Goal: Task Accomplishment & Management: Complete application form

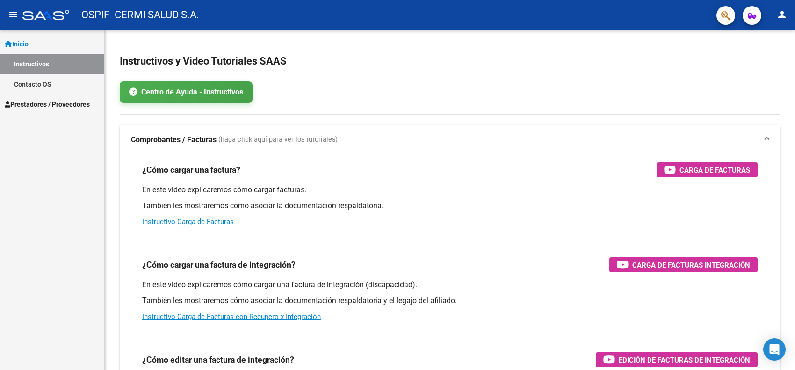
click at [45, 103] on span "Prestadores / Proveedores" at bounding box center [47, 104] width 85 height 10
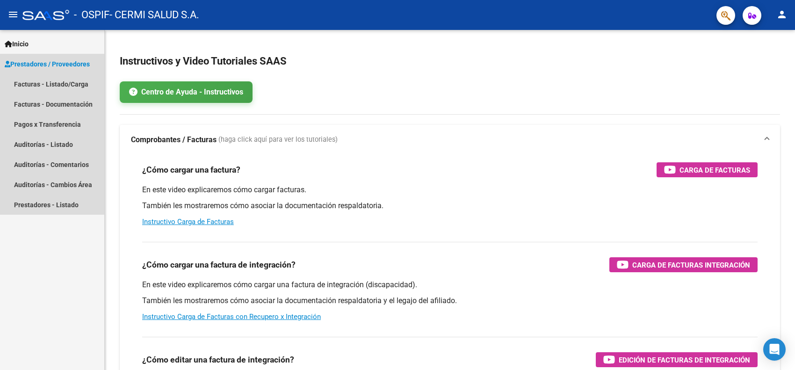
click at [45, 64] on span "Prestadores / Proveedores" at bounding box center [47, 64] width 85 height 10
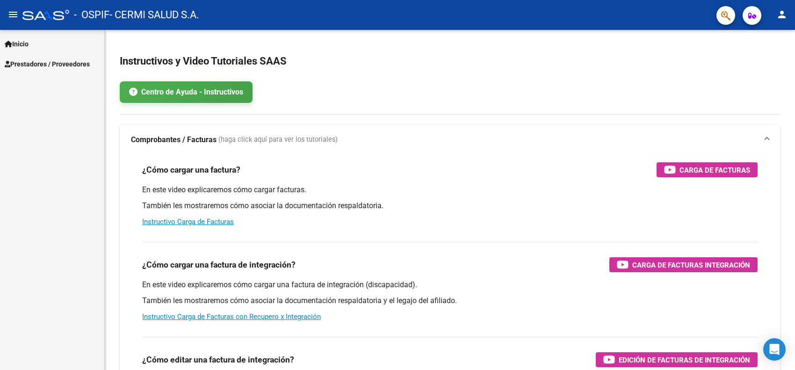
click at [45, 63] on span "Prestadores / Proveedores" at bounding box center [47, 64] width 85 height 10
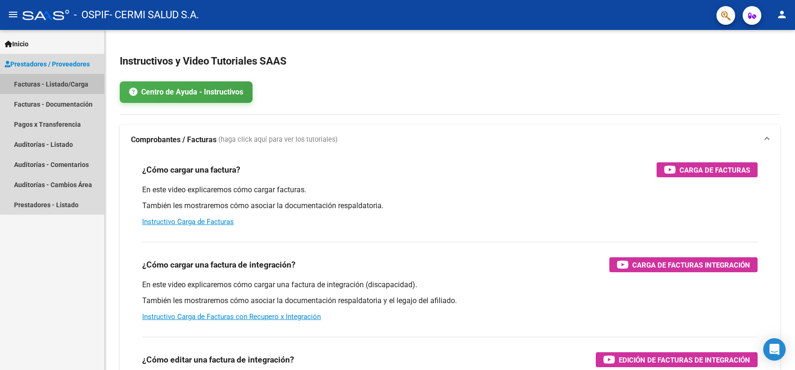
click at [55, 80] on link "Facturas - Listado/Carga" at bounding box center [52, 84] width 104 height 20
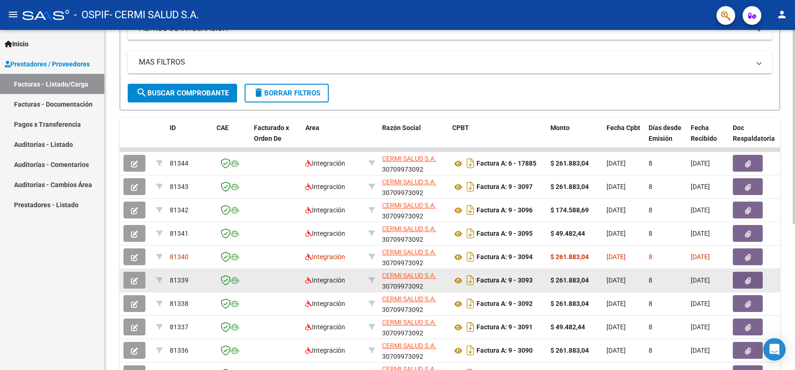
scroll to position [234, 0]
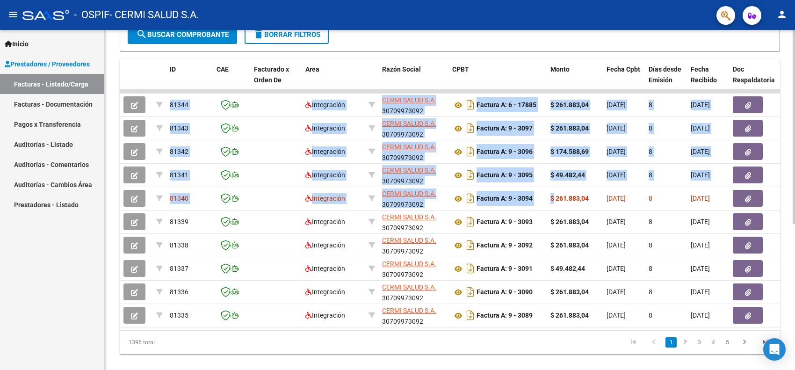
drag, startPoint x: 554, startPoint y: 192, endPoint x: 116, endPoint y: 194, distance: 438.3
click at [116, 194] on div "Video tutorial PRESTADORES -> Listado de CPBTs Emitidos por Prestadores / Prove…" at bounding box center [450, 90] width 690 height 588
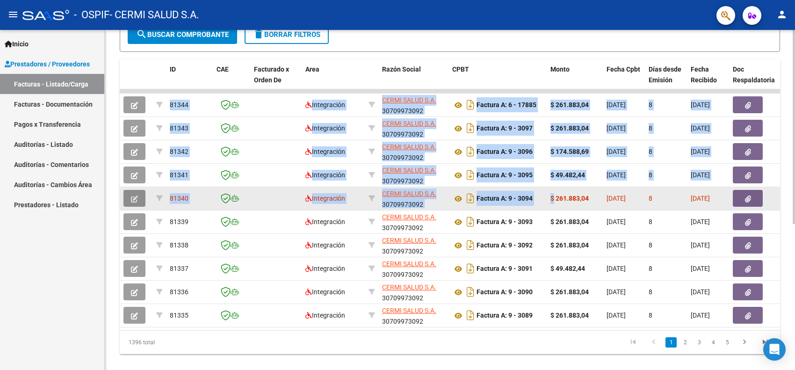
click at [130, 197] on button "button" at bounding box center [134, 198] width 22 height 17
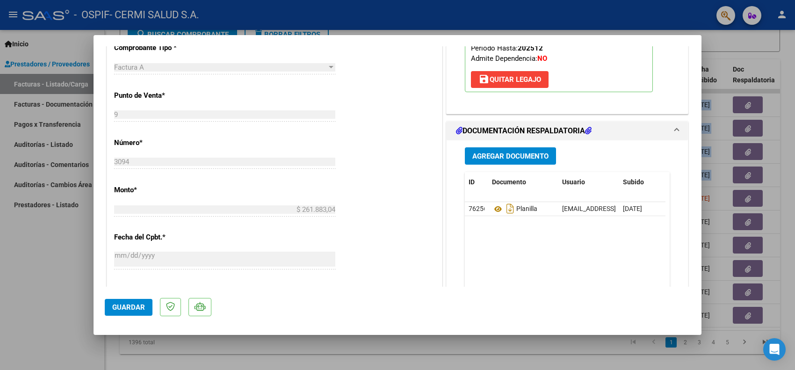
scroll to position [351, 0]
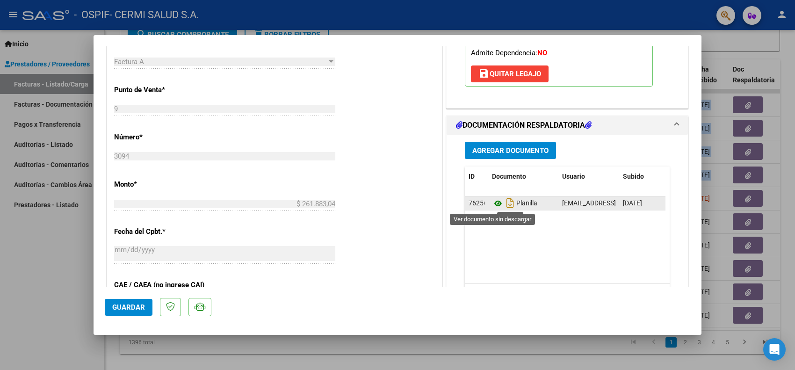
click at [494, 202] on icon at bounding box center [498, 203] width 12 height 11
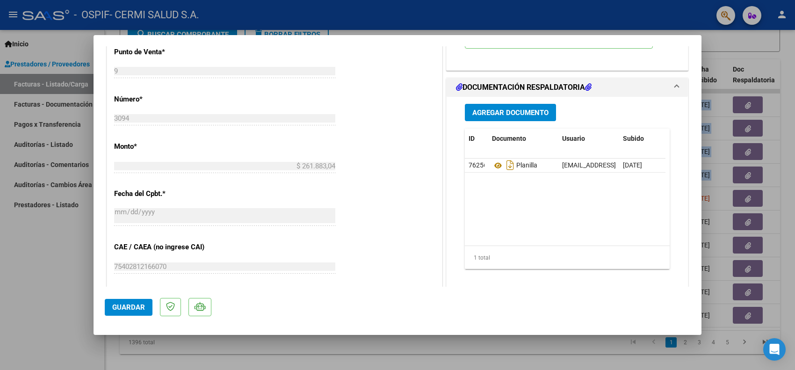
scroll to position [387, 0]
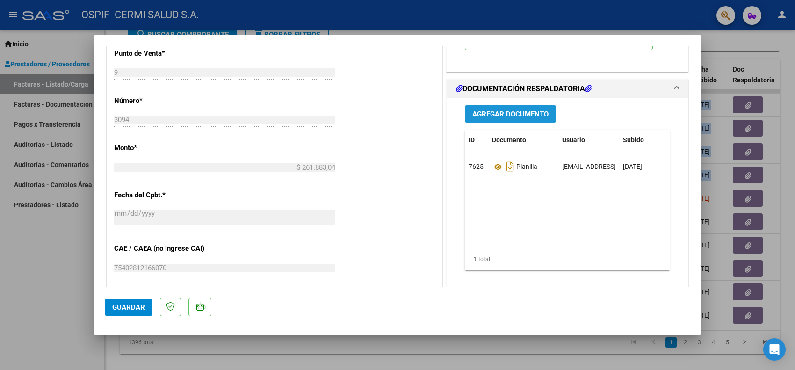
click at [499, 117] on span "Agregar Documento" at bounding box center [510, 114] width 76 height 8
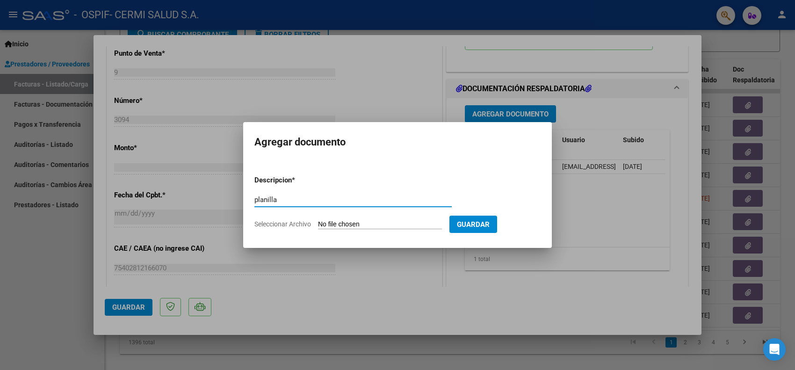
type input "planilla"
click at [348, 221] on input "Seleccionar Archivo" at bounding box center [380, 224] width 124 height 9
type input "C:\fakepath\[PERSON_NAME].pdf"
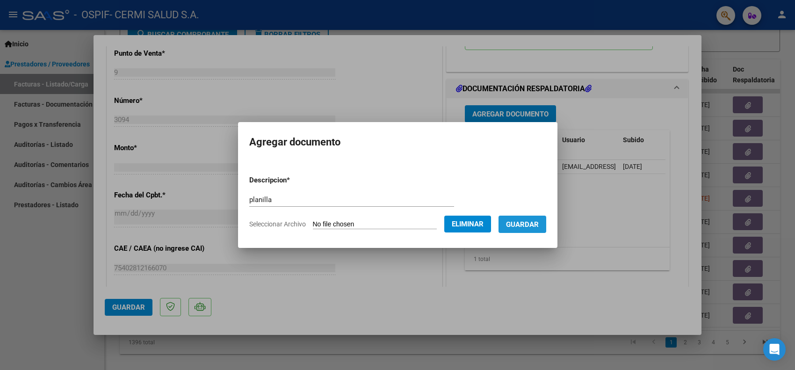
click at [539, 225] on span "Guardar" at bounding box center [522, 224] width 33 height 8
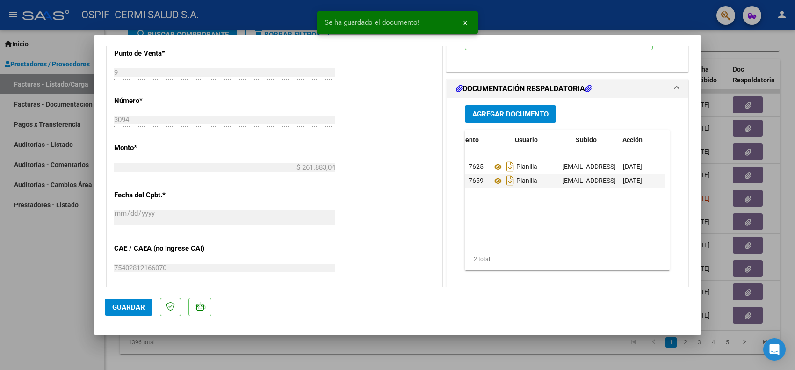
scroll to position [0, 47]
click at [622, 163] on datatable-body-cell at bounding box center [642, 167] width 47 height 14
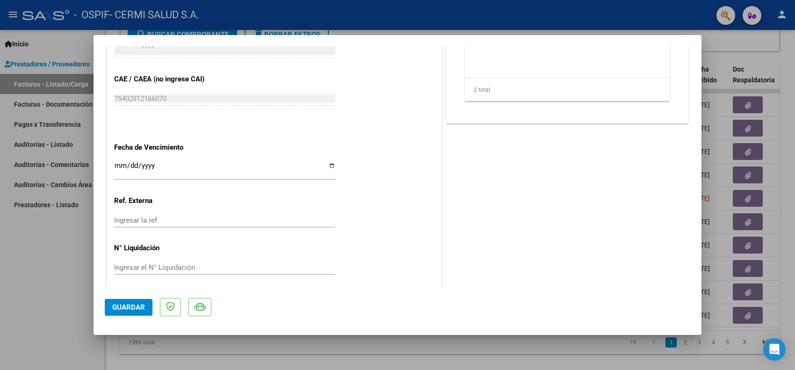
scroll to position [563, 0]
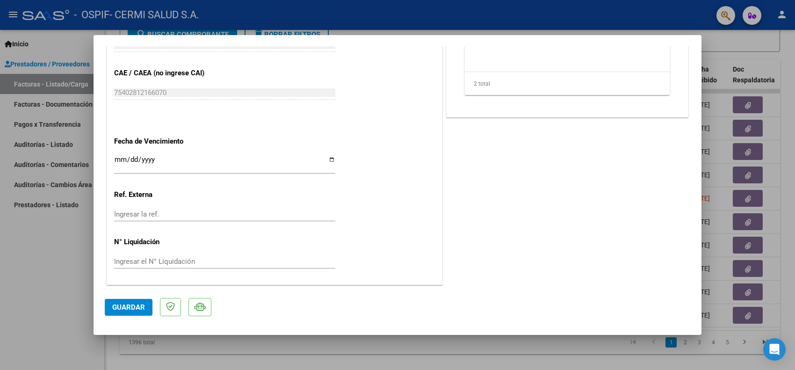
click at [118, 160] on input "Ingresar la fecha" at bounding box center [224, 163] width 221 height 15
type input "[DATE]"
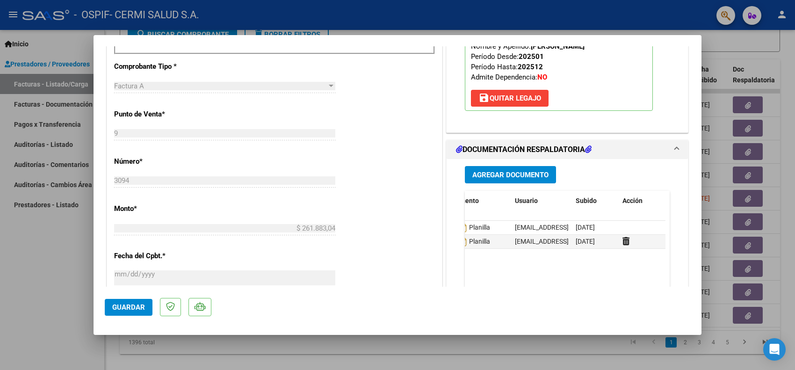
scroll to position [329, 0]
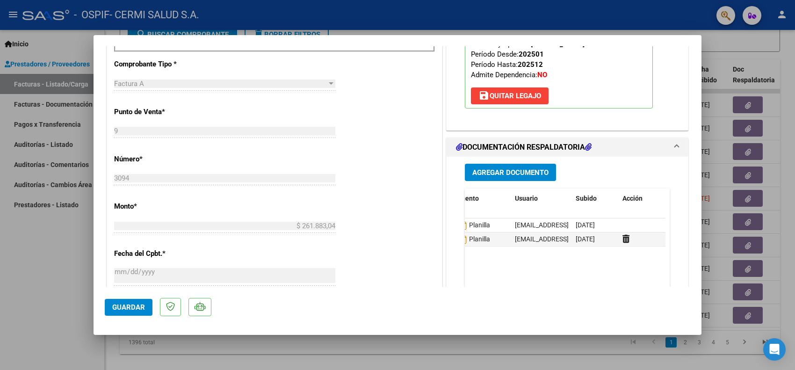
click at [501, 270] on datatable-body "76256 Planilla [EMAIL_ADDRESS][DOMAIN_NAME] - CERMI SALUD [DATE] 76591 Planilla…" at bounding box center [565, 261] width 201 height 87
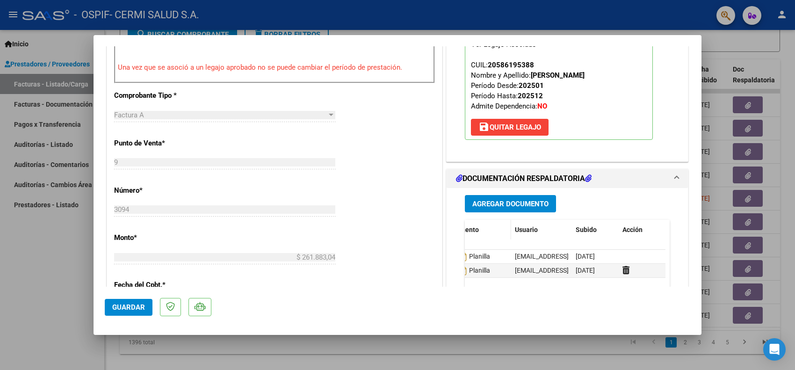
scroll to position [270, 0]
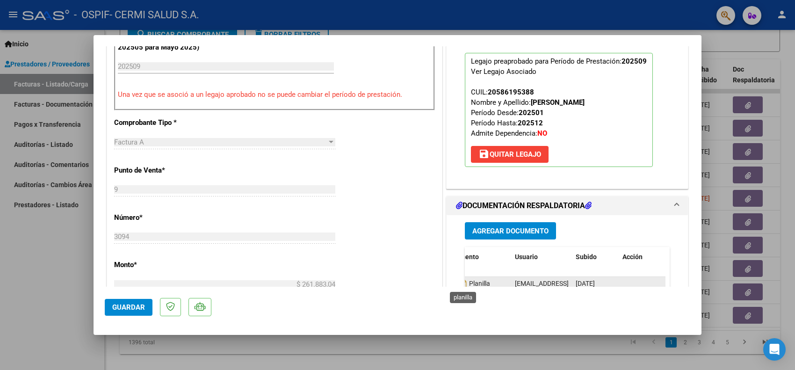
click at [474, 284] on span "Planilla" at bounding box center [467, 283] width 45 height 7
drag, startPoint x: 474, startPoint y: 286, endPoint x: 401, endPoint y: 280, distance: 72.8
click at [401, 280] on div "COMPROBANTE VER COMPROBANTE ESTADO: Recibida. En proceso de confirmacion/acepta…" at bounding box center [398, 183] width 586 height 792
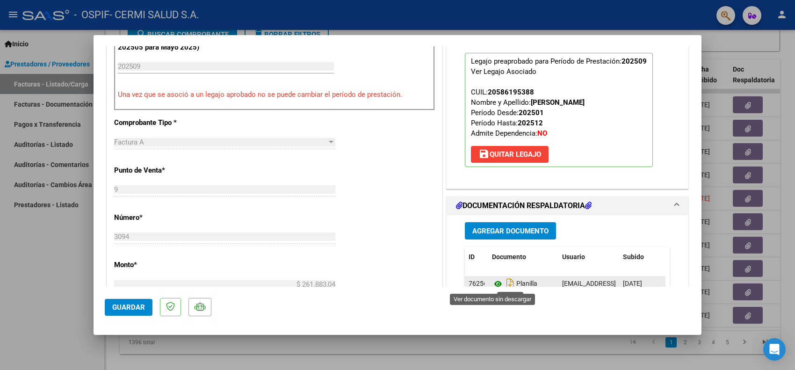
click at [494, 283] on icon at bounding box center [498, 283] width 12 height 11
click at [619, 131] on p "Legajo preaprobado para Período de Prestación: 202509 Ver Legajo Asociado CUIL:…" at bounding box center [559, 110] width 188 height 114
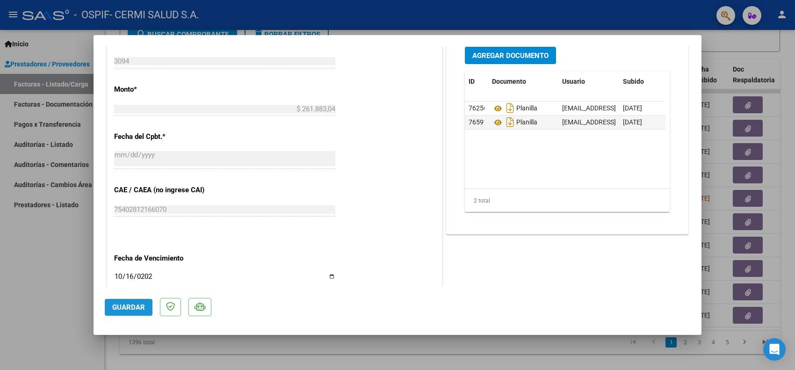
click at [143, 307] on span "Guardar" at bounding box center [128, 307] width 33 height 8
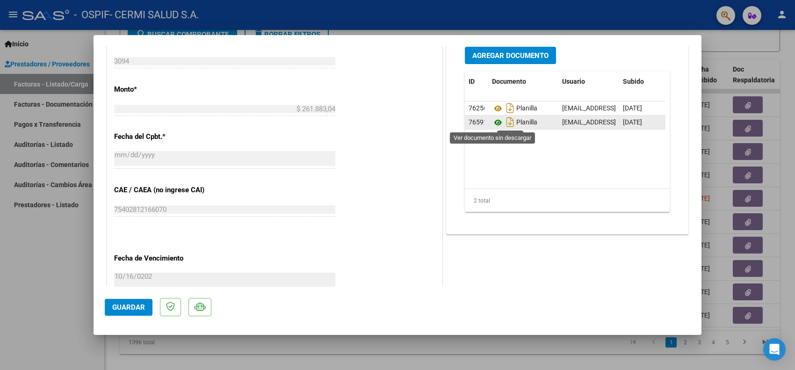
click at [496, 123] on icon at bounding box center [498, 122] width 12 height 11
